Goal: Obtain resource: Download file/media

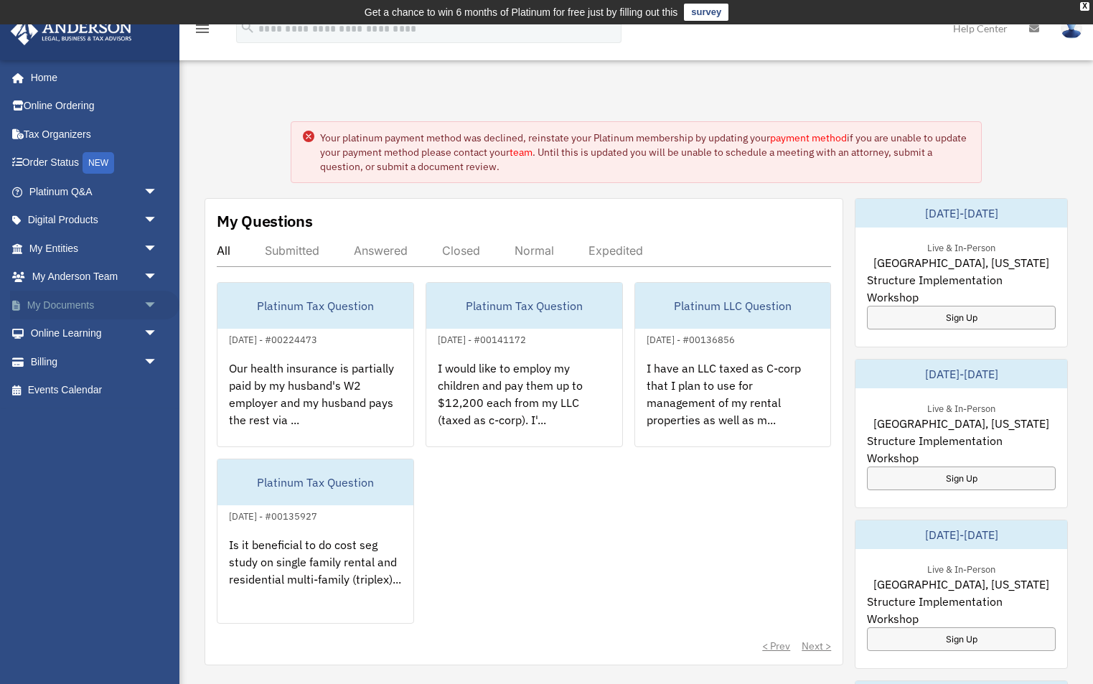
click at [88, 305] on link "My Documents arrow_drop_down" at bounding box center [94, 305] width 169 height 29
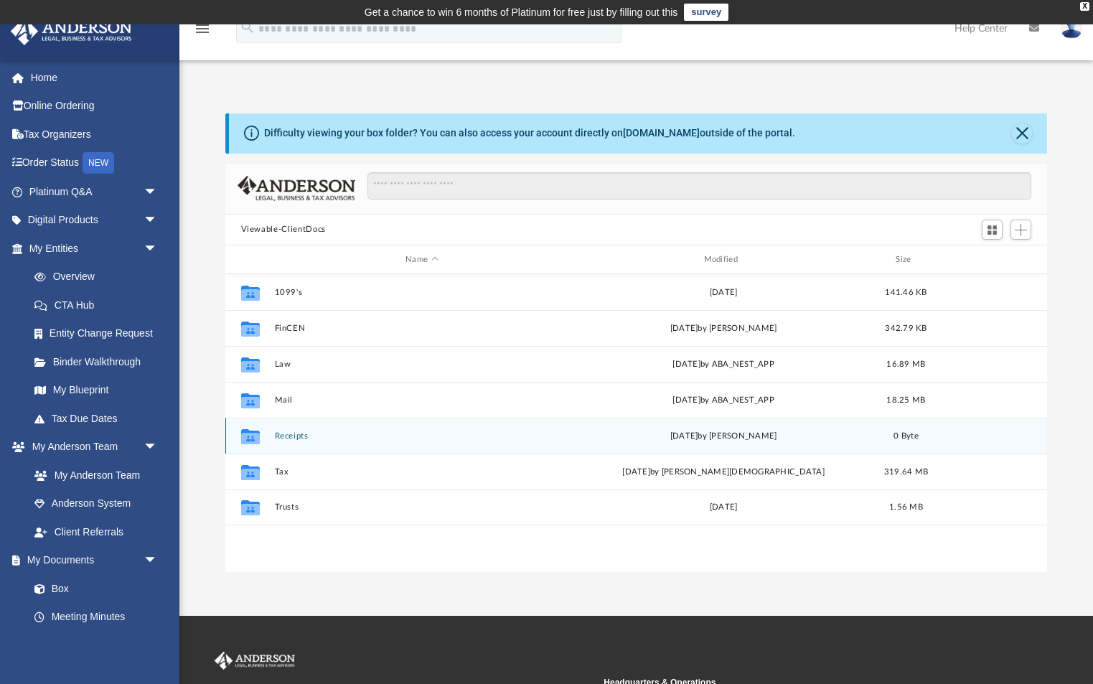
scroll to position [326, 822]
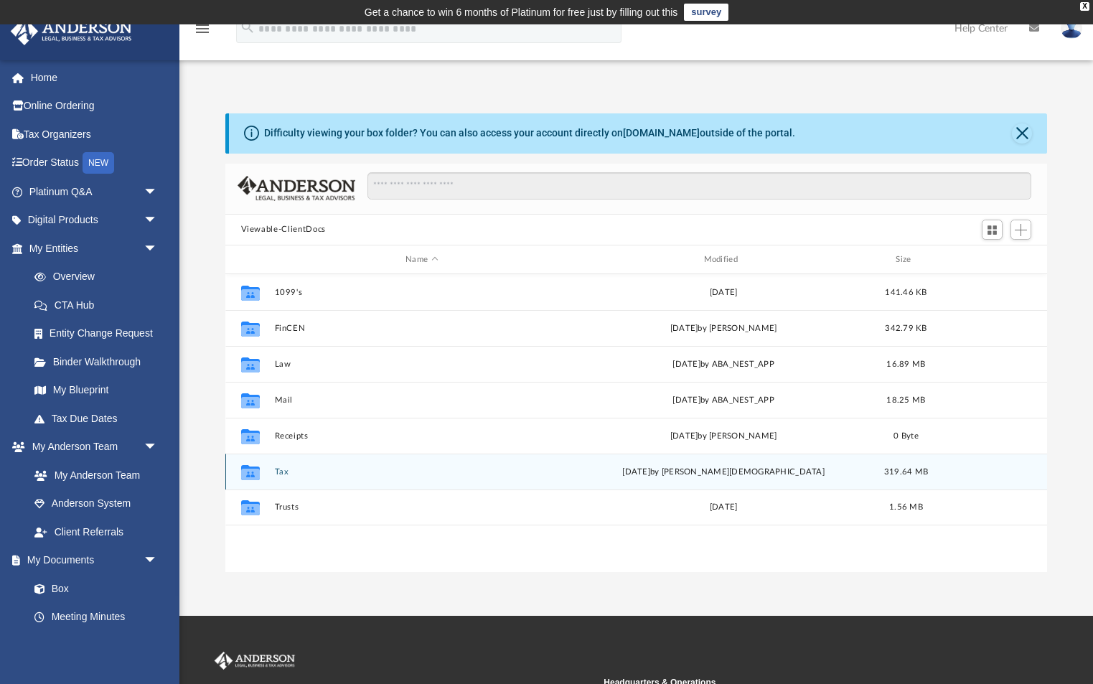
click at [281, 472] on button "Tax" at bounding box center [421, 471] width 295 height 9
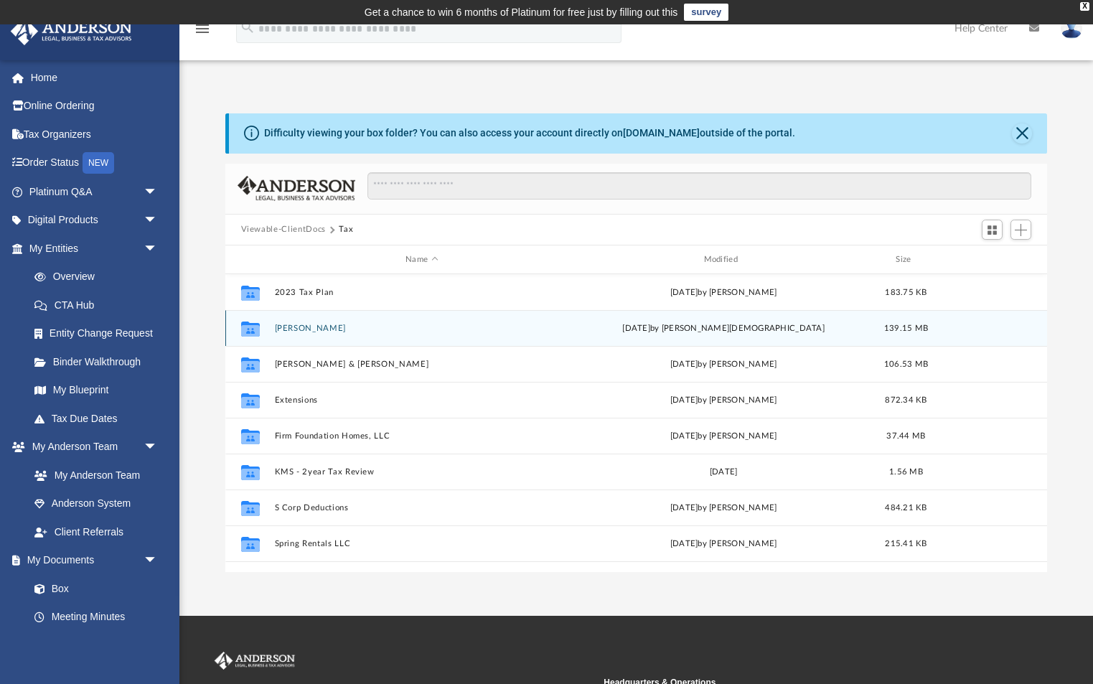
click at [298, 329] on button "[PERSON_NAME]" at bounding box center [421, 328] width 295 height 9
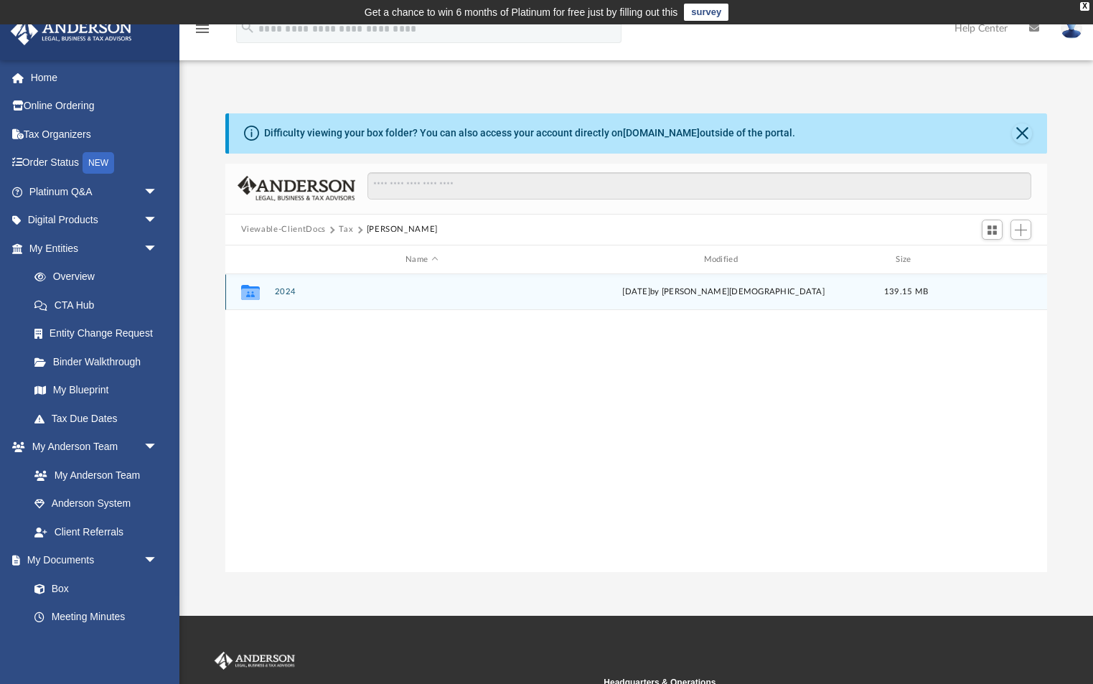
click at [281, 291] on button "2024" at bounding box center [421, 292] width 295 height 9
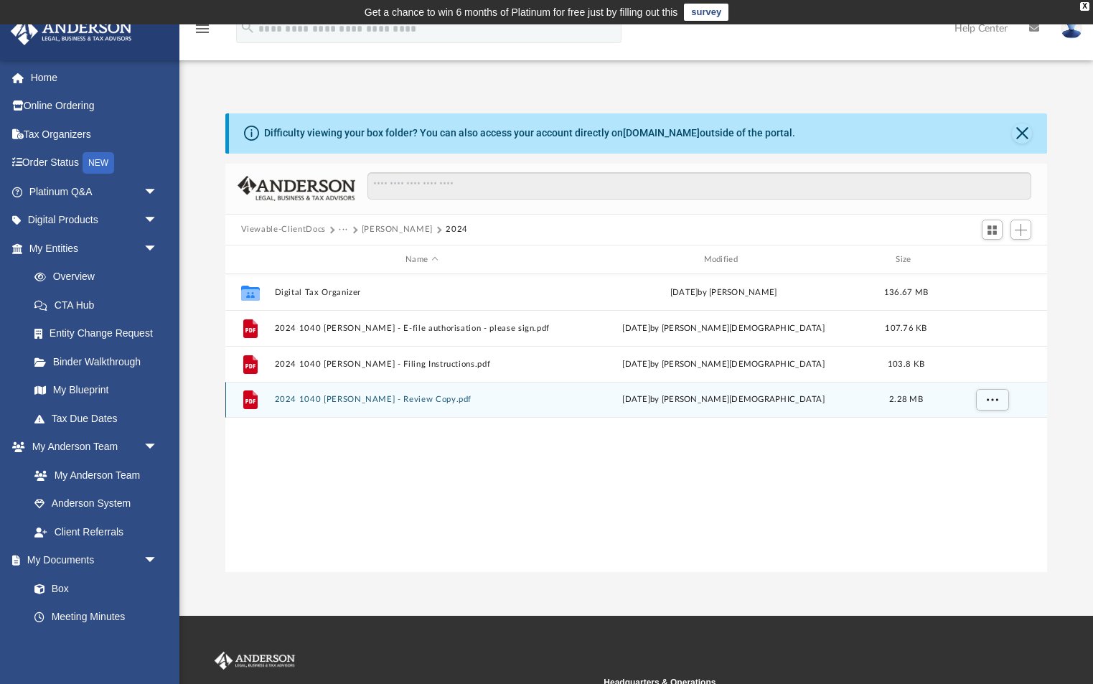
click at [316, 397] on button "2024 1040 [PERSON_NAME] - Review Copy.pdf" at bounding box center [421, 399] width 295 height 9
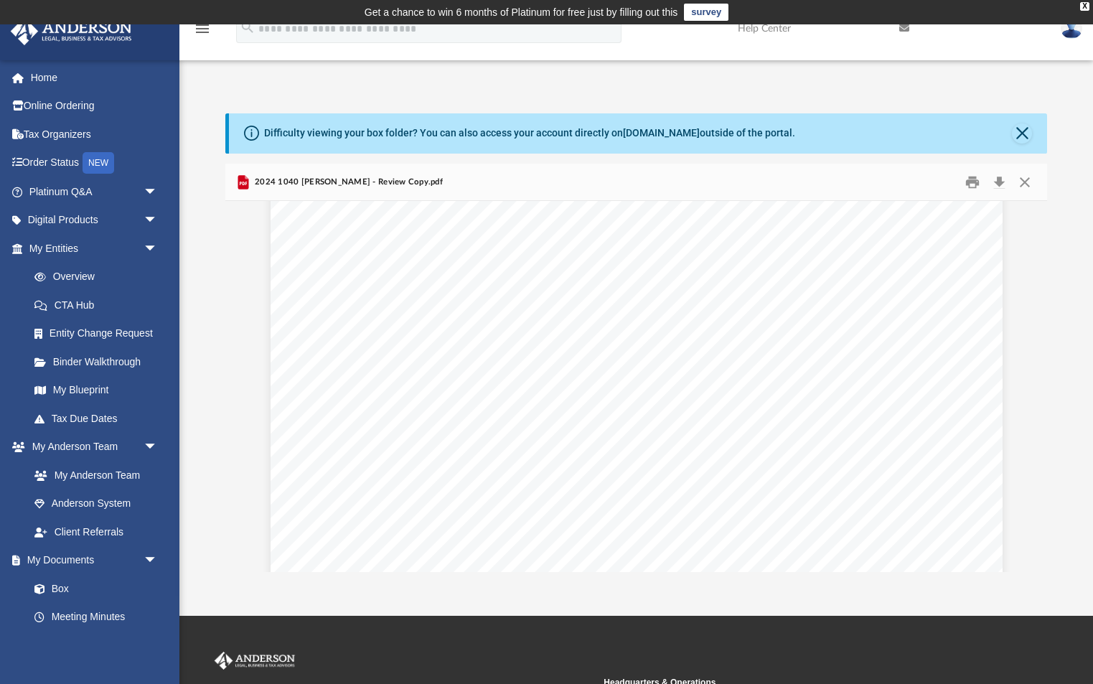
scroll to position [3959, 0]
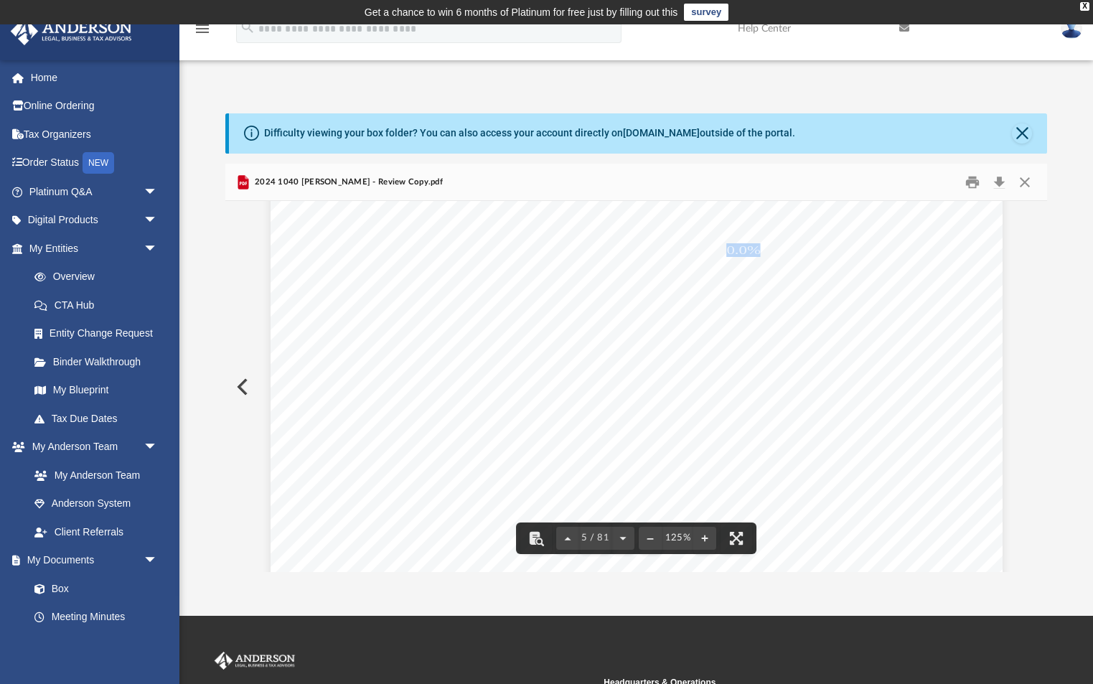
drag, startPoint x: 730, startPoint y: 248, endPoint x: 715, endPoint y: 248, distance: 14.3
click at [715, 248] on div "426301 [DATE] Tax Year Tax Year [DATE] Increase (Decrease) Description 2023 Nam…" at bounding box center [636, 600] width 732 height 947
click at [801, 249] on div "426301 [DATE] Tax Year Tax Year [DATE] Increase (Decrease) Description 2023 Nam…" at bounding box center [636, 600] width 732 height 947
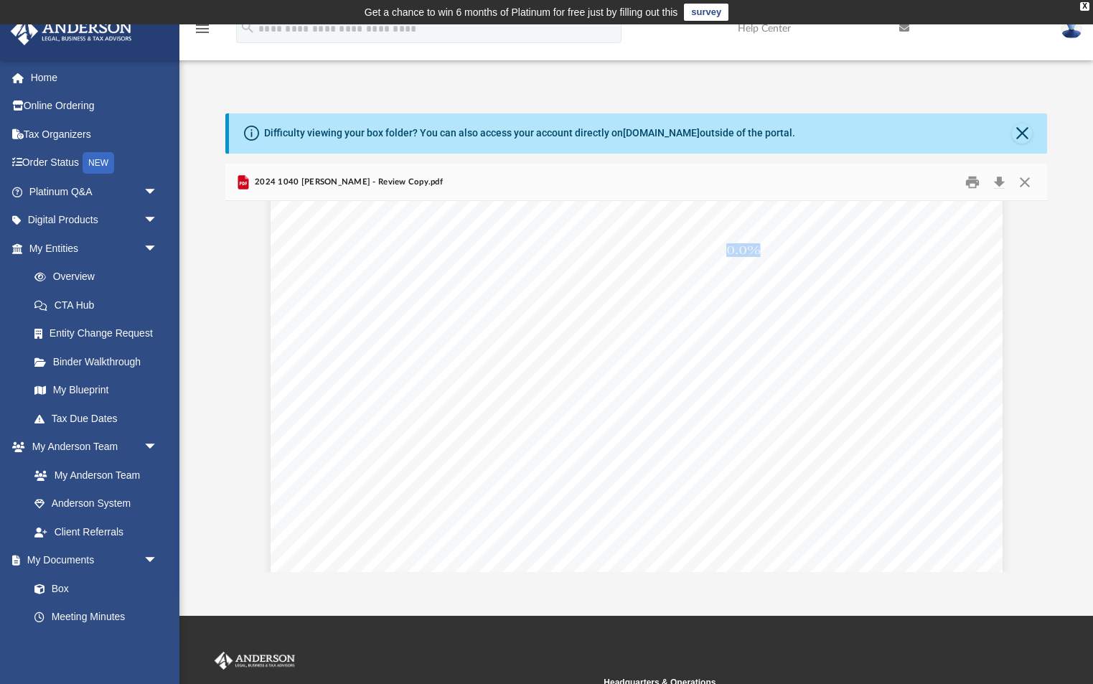
click at [801, 249] on div "426301 [DATE] Tax Year Tax Year [DATE] Increase (Decrease) Description 2023 Nam…" at bounding box center [636, 600] width 732 height 947
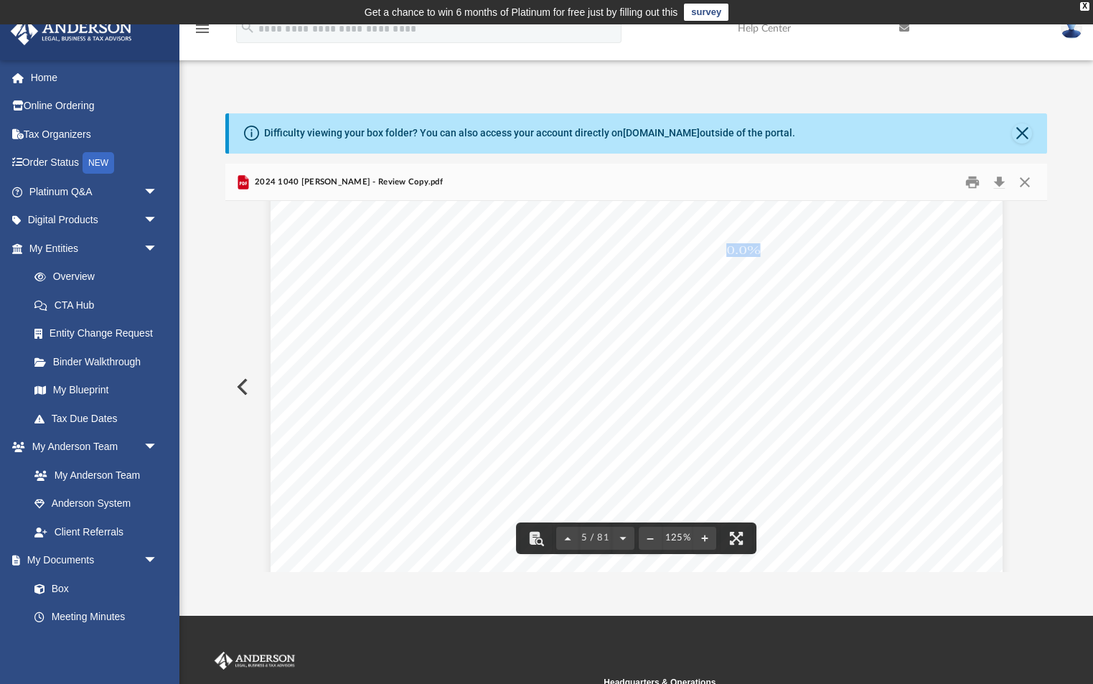
click at [979, 357] on div "426301 [DATE] Tax Year Tax Year [DATE] Increase (Decrease) Description 2023 Nam…" at bounding box center [636, 600] width 732 height 947
click at [963, 418] on div "426301 [DATE] Tax Year Tax Year [DATE] Increase (Decrease) Description 2023 Nam…" at bounding box center [636, 600] width 732 height 947
click at [772, 380] on span "REVIEW COPY" at bounding box center [704, 465] width 401 height 502
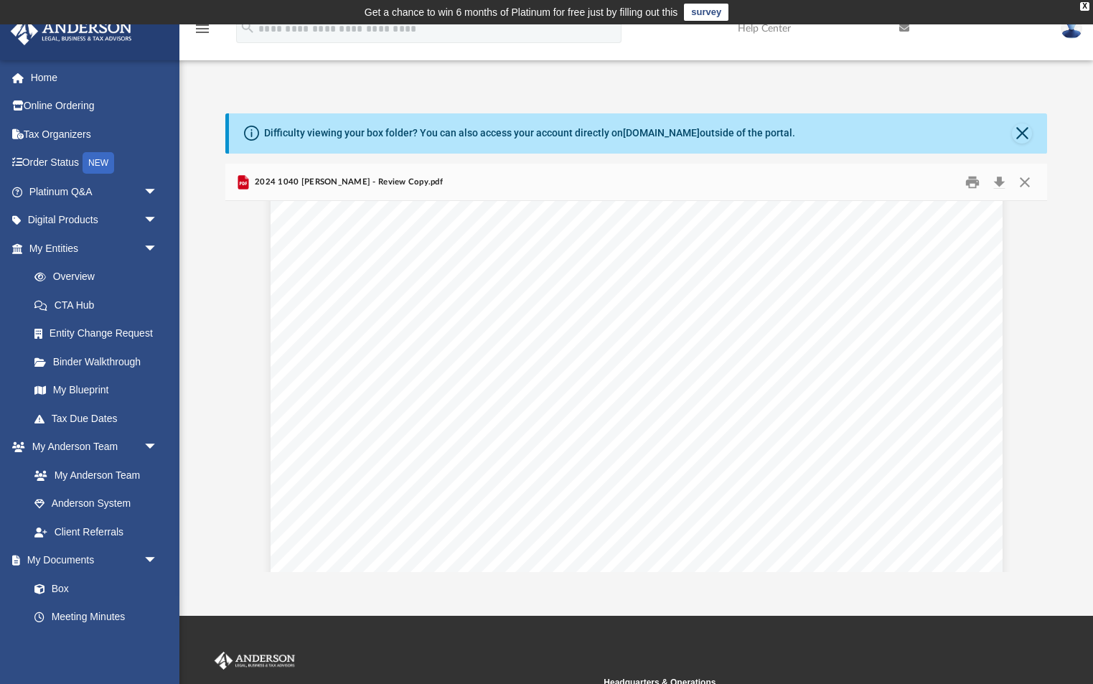
scroll to position [4155, 0]
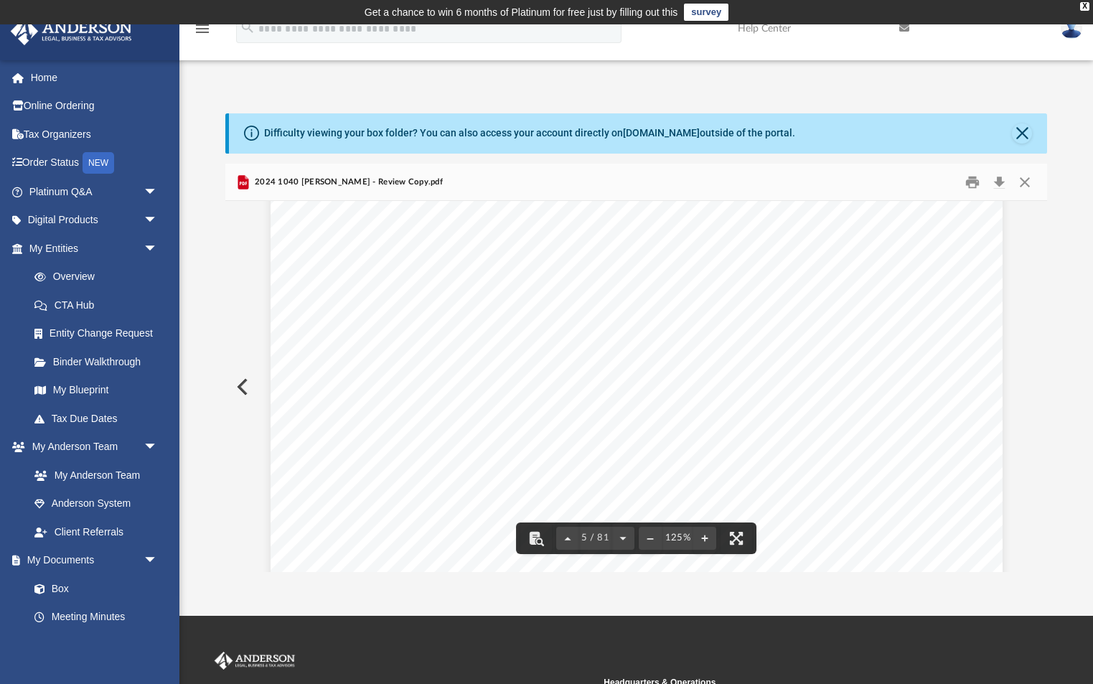
drag, startPoint x: 773, startPoint y: 380, endPoint x: 816, endPoint y: 385, distance: 42.5
click at [816, 385] on div "426301 [DATE] Tax Year Tax Year [DATE] Increase (Decrease) Description 2023 Nam…" at bounding box center [636, 403] width 732 height 947
click at [785, 410] on div "426301 [DATE] Tax Year Tax Year [DATE] Increase (Decrease) Description 2023 Nam…" at bounding box center [636, 403] width 732 height 947
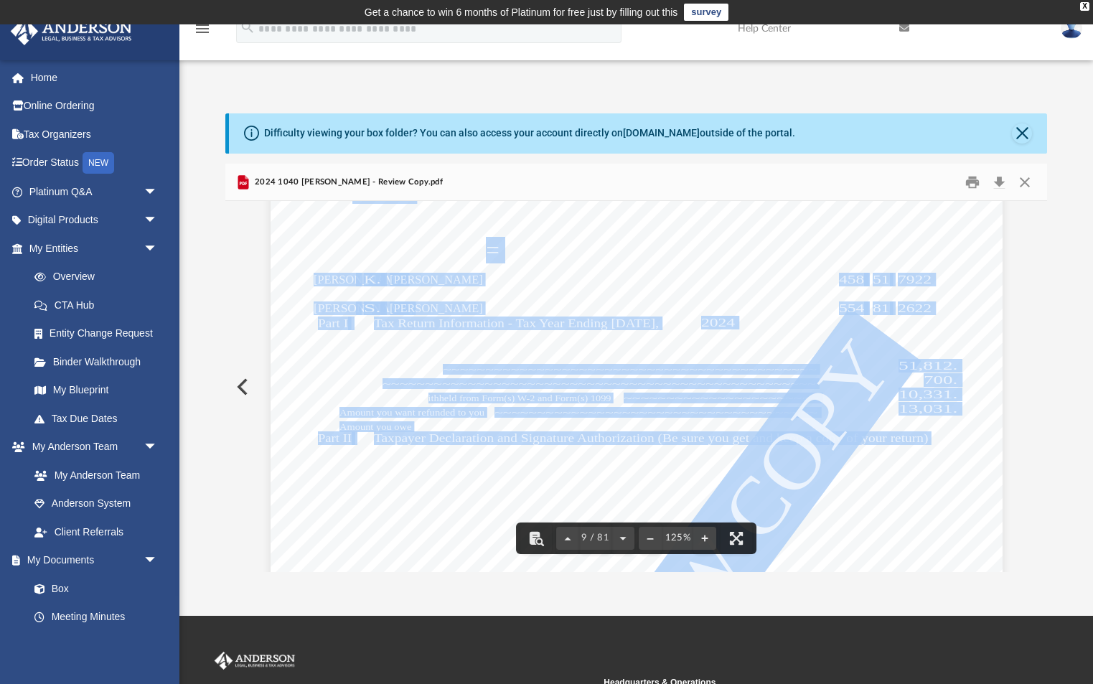
drag, startPoint x: 429, startPoint y: 396, endPoint x: 613, endPoint y: 396, distance: 183.7
click at [613, 396] on div "(Rev. [DATE]) 419995 [DATE] Social security number Spouse's social security num…" at bounding box center [636, 600] width 732 height 947
click at [925, 395] on span "10,331." at bounding box center [927, 394] width 59 height 11
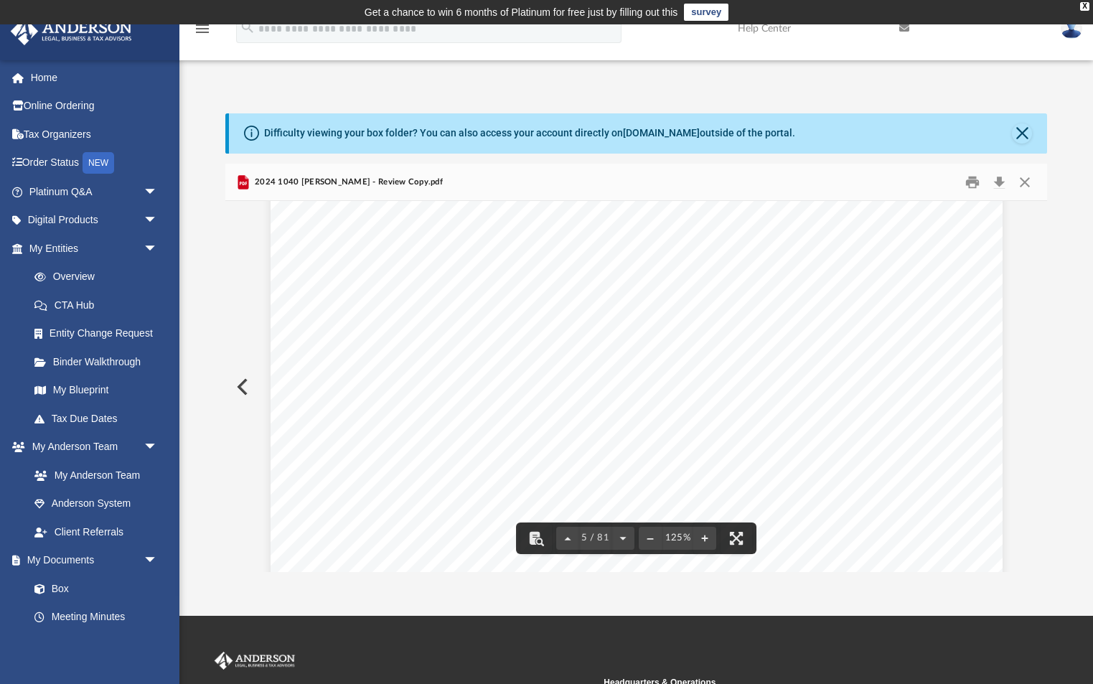
scroll to position [4135, 0]
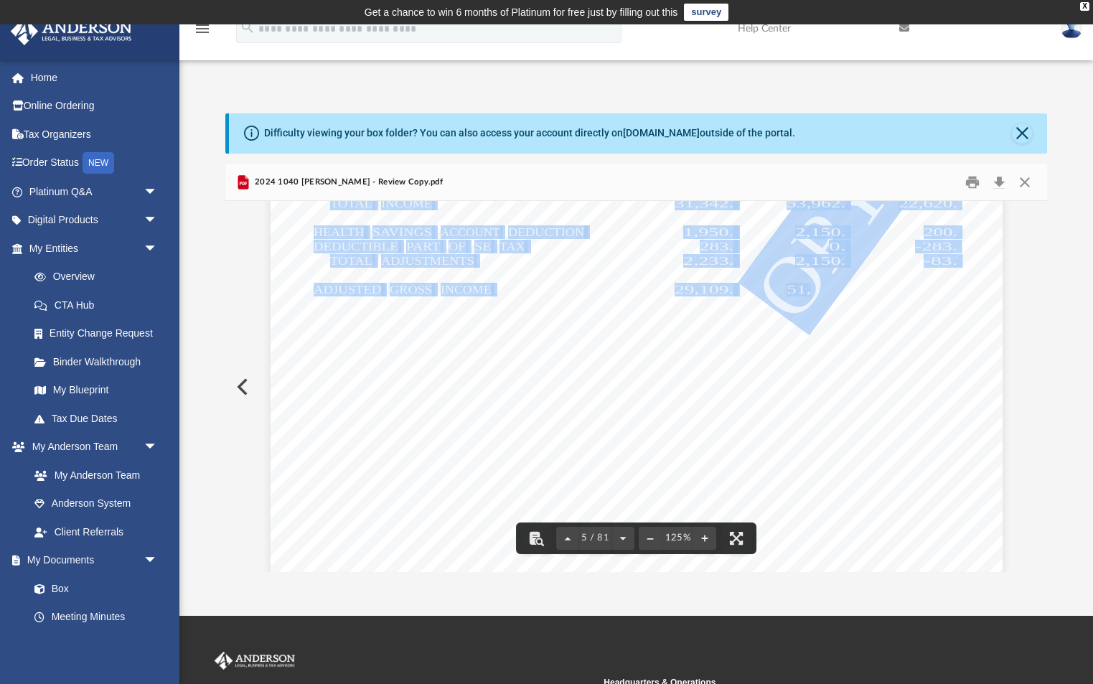
drag, startPoint x: 778, startPoint y: 293, endPoint x: 811, endPoint y: 293, distance: 33.0
click at [811, 293] on div "426301 [DATE] Tax Year Tax Year [DATE] Increase (Decrease) Description 2023 Nam…" at bounding box center [636, 423] width 732 height 947
click at [732, 330] on span "6,411." at bounding box center [708, 332] width 51 height 11
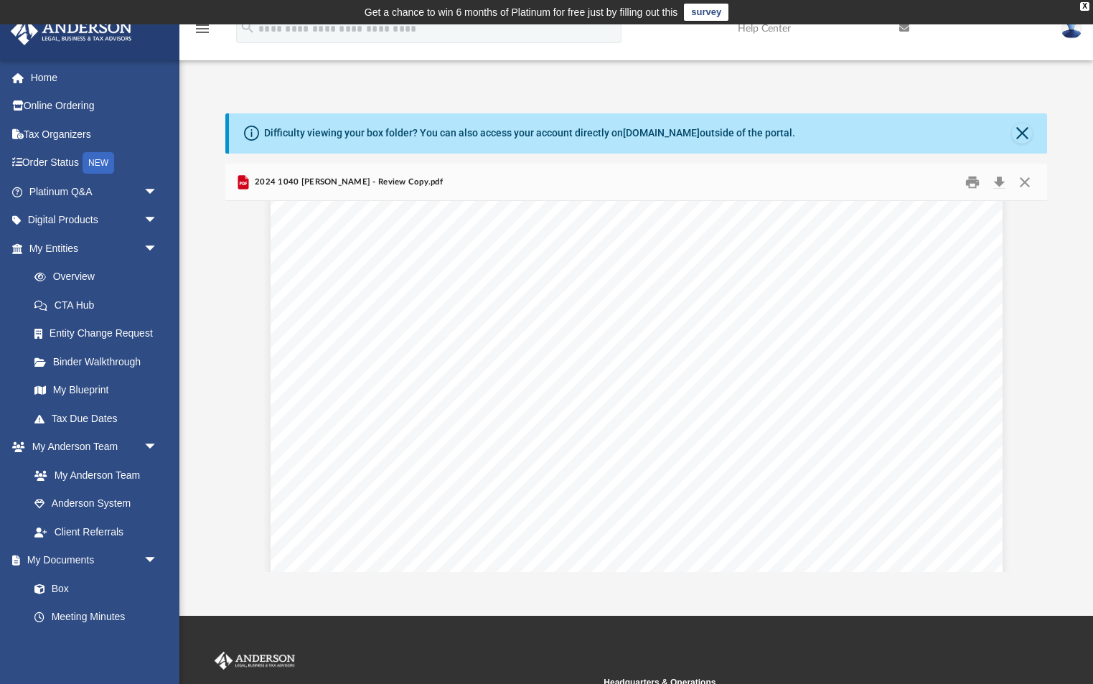
scroll to position [4008, 0]
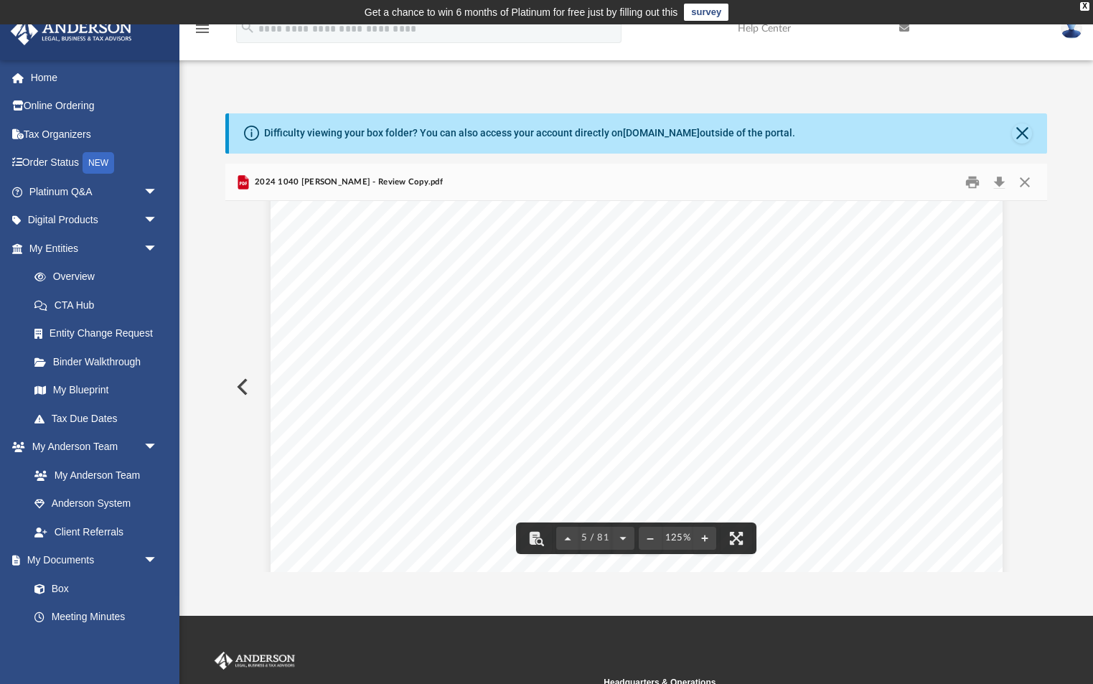
drag, startPoint x: 778, startPoint y: 256, endPoint x: 839, endPoint y: 256, distance: 61.0
click at [839, 256] on div "426301 [DATE] Tax Year Tax Year [DATE] Increase (Decrease) Description 2023 Nam…" at bounding box center [636, 550] width 732 height 947
click at [803, 260] on span "97,327." at bounding box center [815, 258] width 59 height 11
drag, startPoint x: 786, startPoint y: 258, endPoint x: 837, endPoint y: 260, distance: 51.7
click at [836, 260] on span "97,327." at bounding box center [815, 258] width 59 height 11
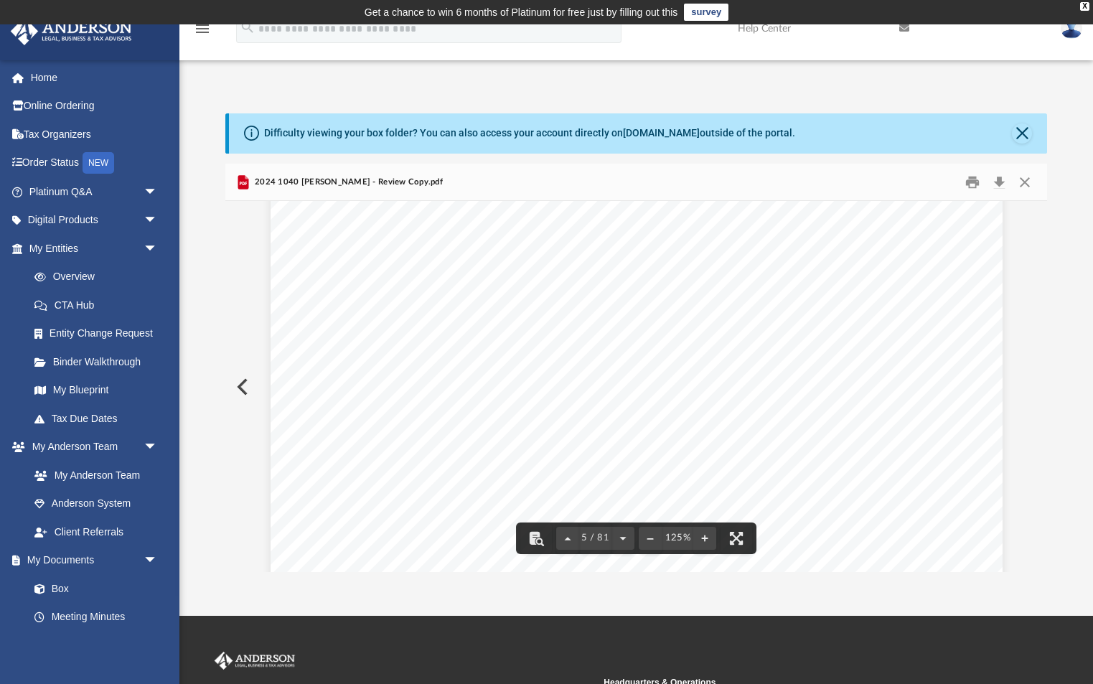
click at [837, 260] on span "97,327." at bounding box center [815, 258] width 59 height 11
drag, startPoint x: 316, startPoint y: 286, endPoint x: 537, endPoint y: 279, distance: 221.8
click at [537, 279] on div "426301 [DATE] Tax Year Tax Year [DATE] Increase (Decrease) Description 2023 Nam…" at bounding box center [636, 550] width 732 height 947
